Goal: Information Seeking & Learning: Learn about a topic

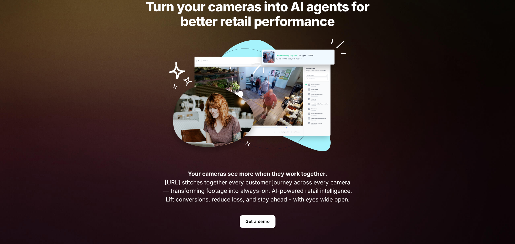
scroll to position [135, 0]
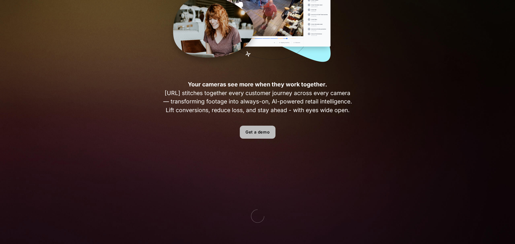
click at [268, 129] on link "Get a demo" at bounding box center [258, 132] width 36 height 13
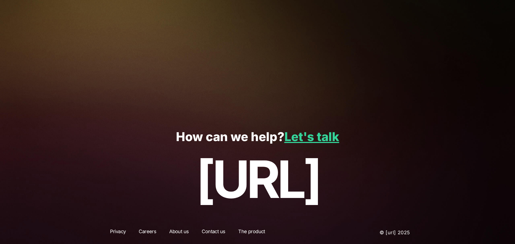
scroll to position [115, 0]
click at [331, 137] on link "Let's talk" at bounding box center [312, 136] width 55 height 15
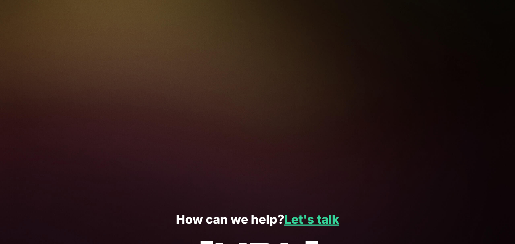
scroll to position [115, 0]
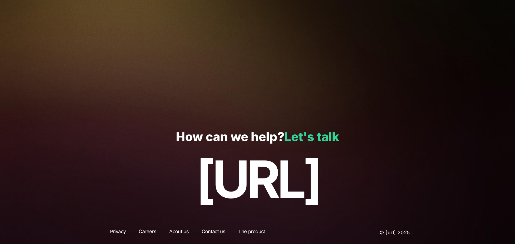
click at [311, 136] on link "Let's talk" at bounding box center [312, 136] width 55 height 15
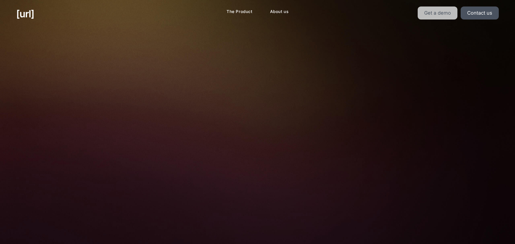
click at [454, 17] on link "Get a demo" at bounding box center [438, 12] width 40 height 13
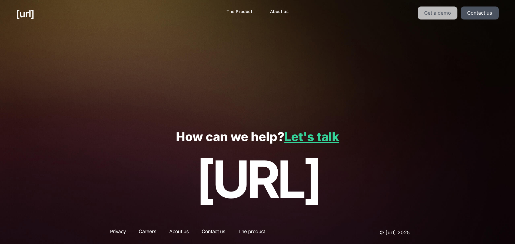
click at [450, 17] on link "Get a demo" at bounding box center [438, 12] width 40 height 13
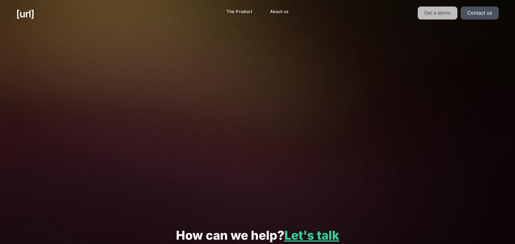
click at [450, 17] on link "Get a demo" at bounding box center [438, 12] width 40 height 13
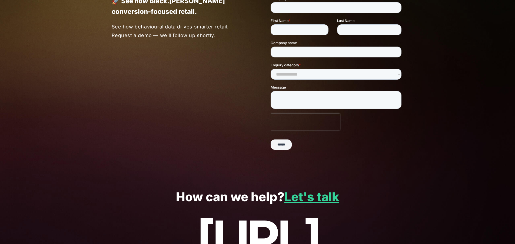
scroll to position [7, 0]
